Goal: Task Accomplishment & Management: Use online tool/utility

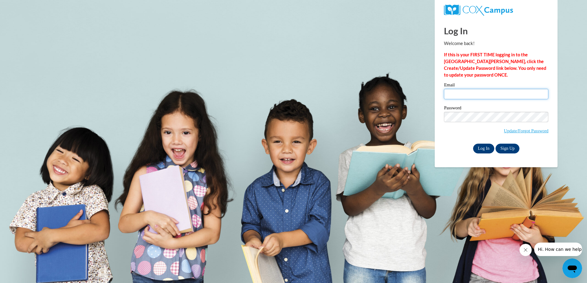
type input "bsmrek@altaheadstart.org"
click at [483, 148] on input "Log In" at bounding box center [483, 149] width 21 height 10
click at [478, 146] on input "Log In" at bounding box center [483, 149] width 21 height 10
click at [504, 94] on input "bsmrek@altaheadstart.org" at bounding box center [496, 94] width 104 height 10
click at [483, 148] on input "Log In" at bounding box center [483, 149] width 21 height 10
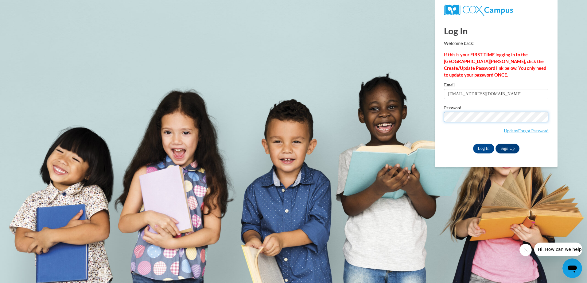
click at [473, 144] on input "Log In" at bounding box center [483, 149] width 21 height 10
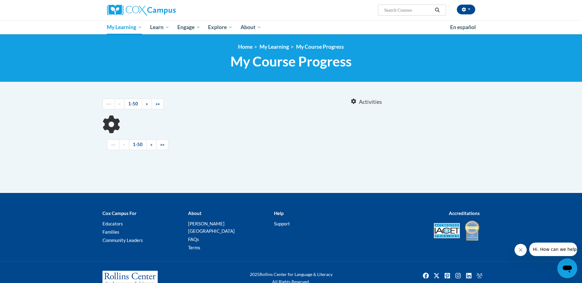
click at [228, 160] on div "Sort Date Enrolled Title (A-Z) «« « 1-50 » »» Activities CEUs" at bounding box center [291, 142] width 387 height 102
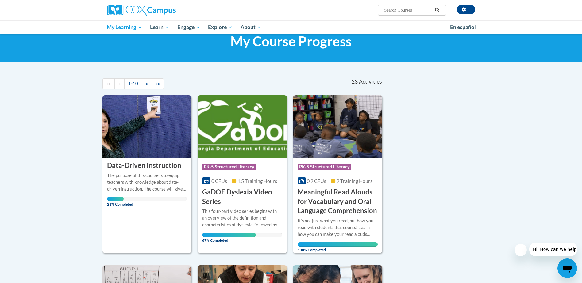
scroll to position [31, 0]
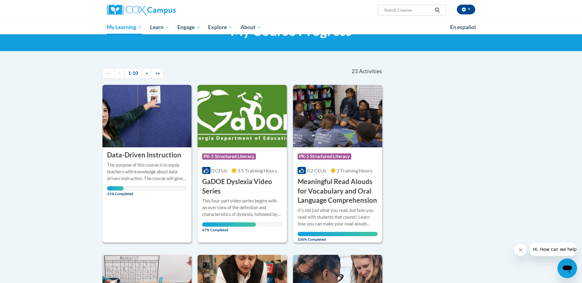
click at [151, 132] on img at bounding box center [146, 116] width 89 height 63
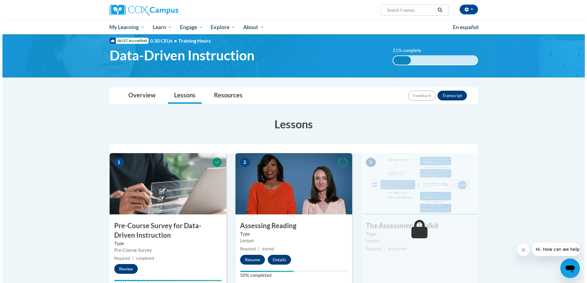
scroll to position [92, 0]
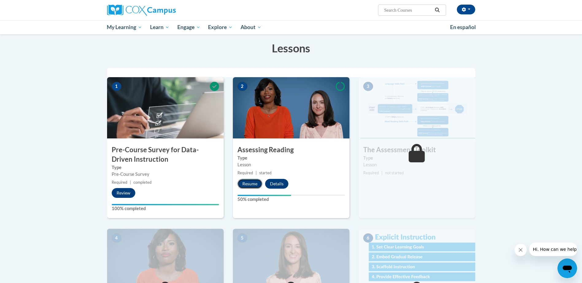
click at [254, 184] on button "Resume" at bounding box center [249, 184] width 25 height 10
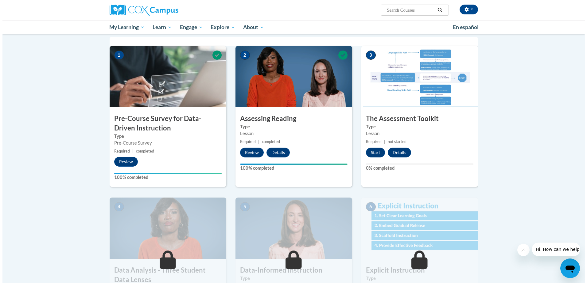
scroll to position [95, 0]
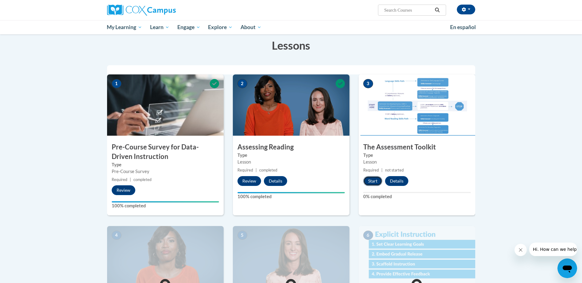
click at [375, 183] on button "Start" at bounding box center [372, 181] width 19 height 10
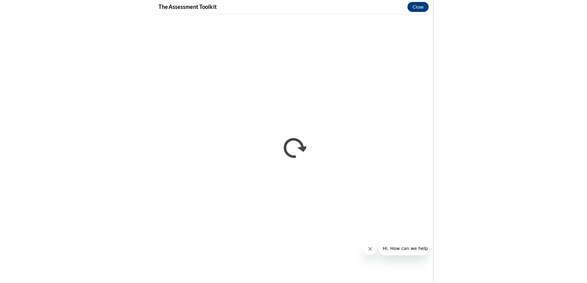
scroll to position [96, 0]
